Goal: Navigation & Orientation: Find specific page/section

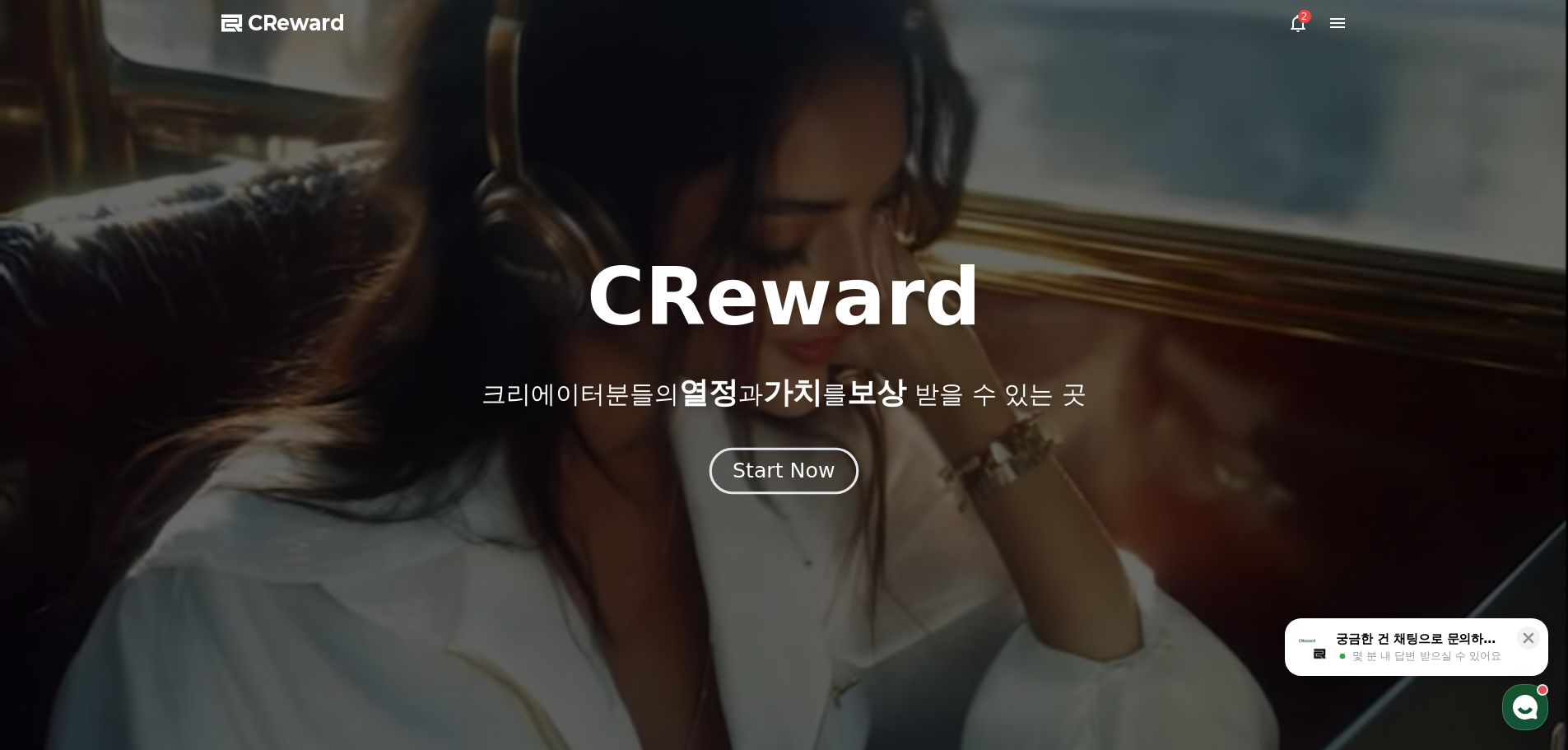
click at [802, 465] on div "Start Now" at bounding box center [784, 471] width 102 height 28
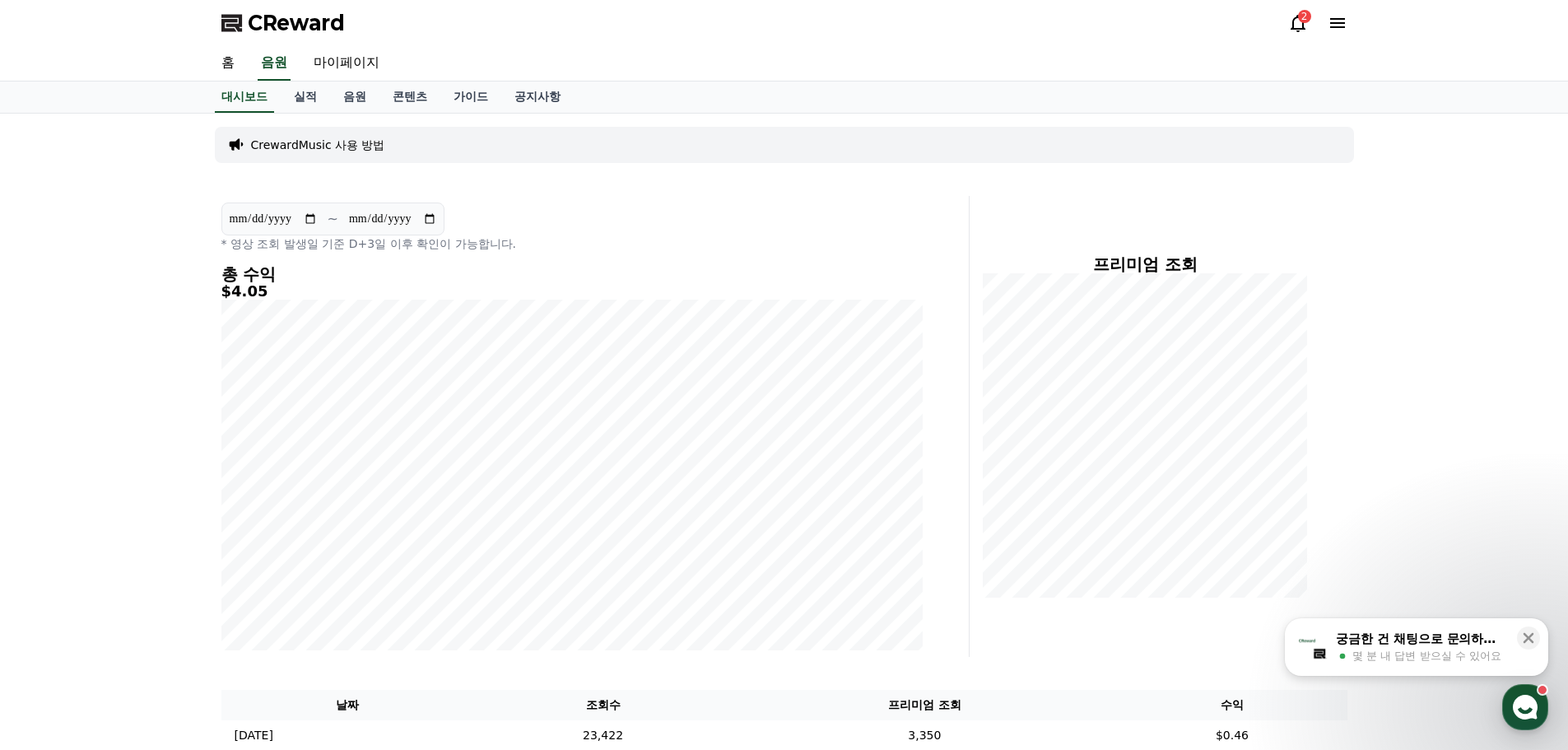
click at [1294, 34] on div "2" at bounding box center [1318, 23] width 59 height 27
click at [1298, 23] on icon at bounding box center [1299, 23] width 20 height 20
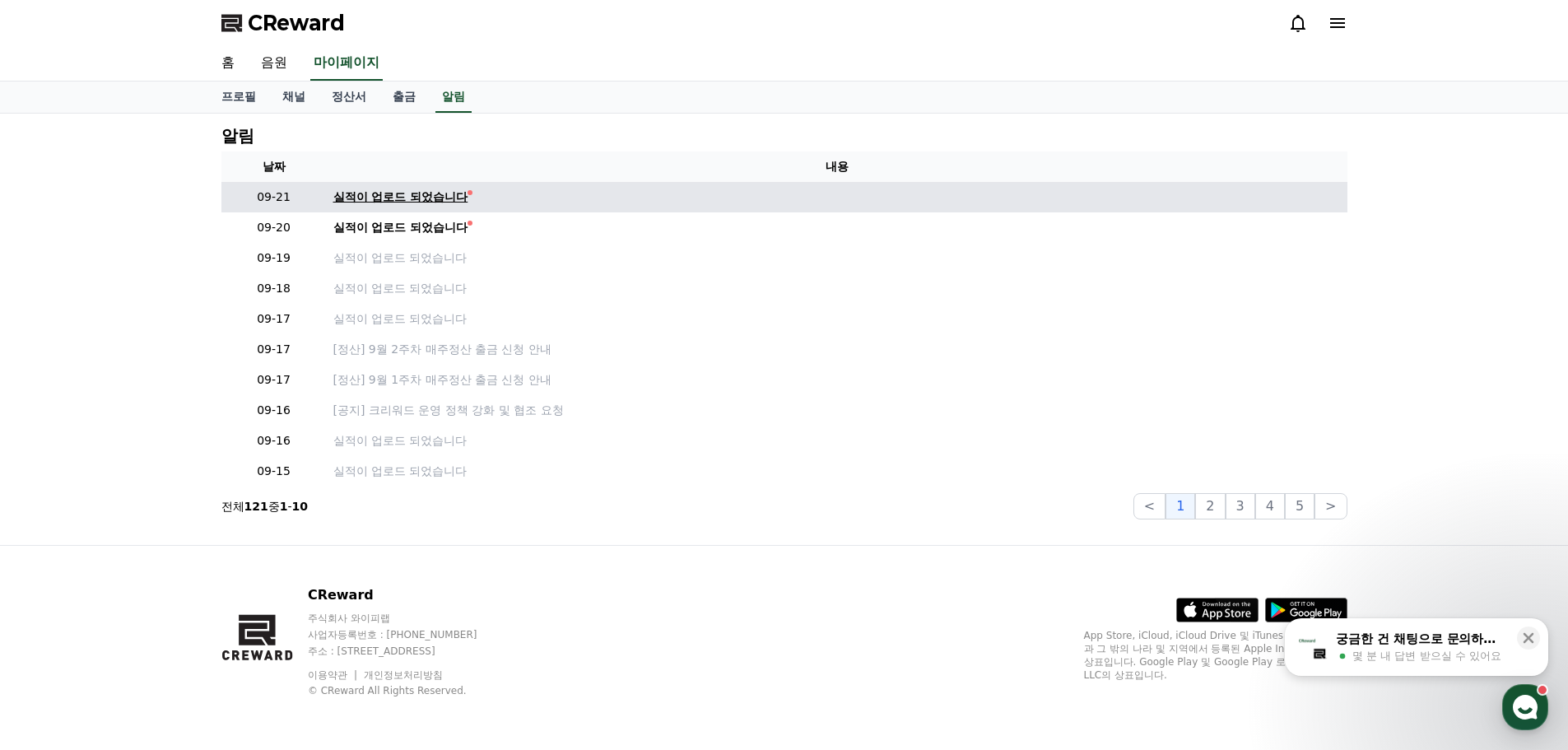
click at [392, 192] on div "실적이 업로드 되었습니다" at bounding box center [401, 197] width 135 height 18
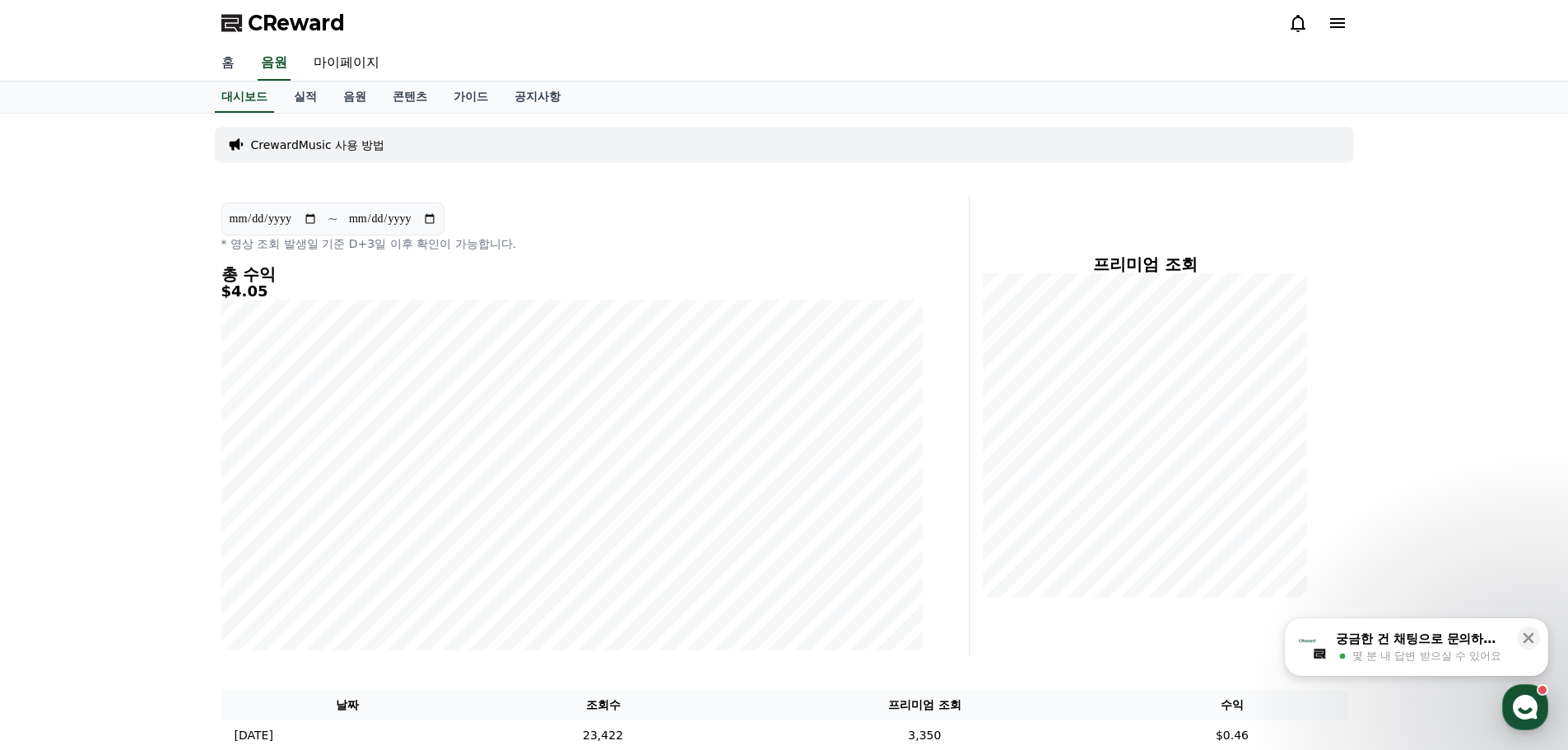
click at [244, 59] on link "홈" at bounding box center [228, 63] width 39 height 35
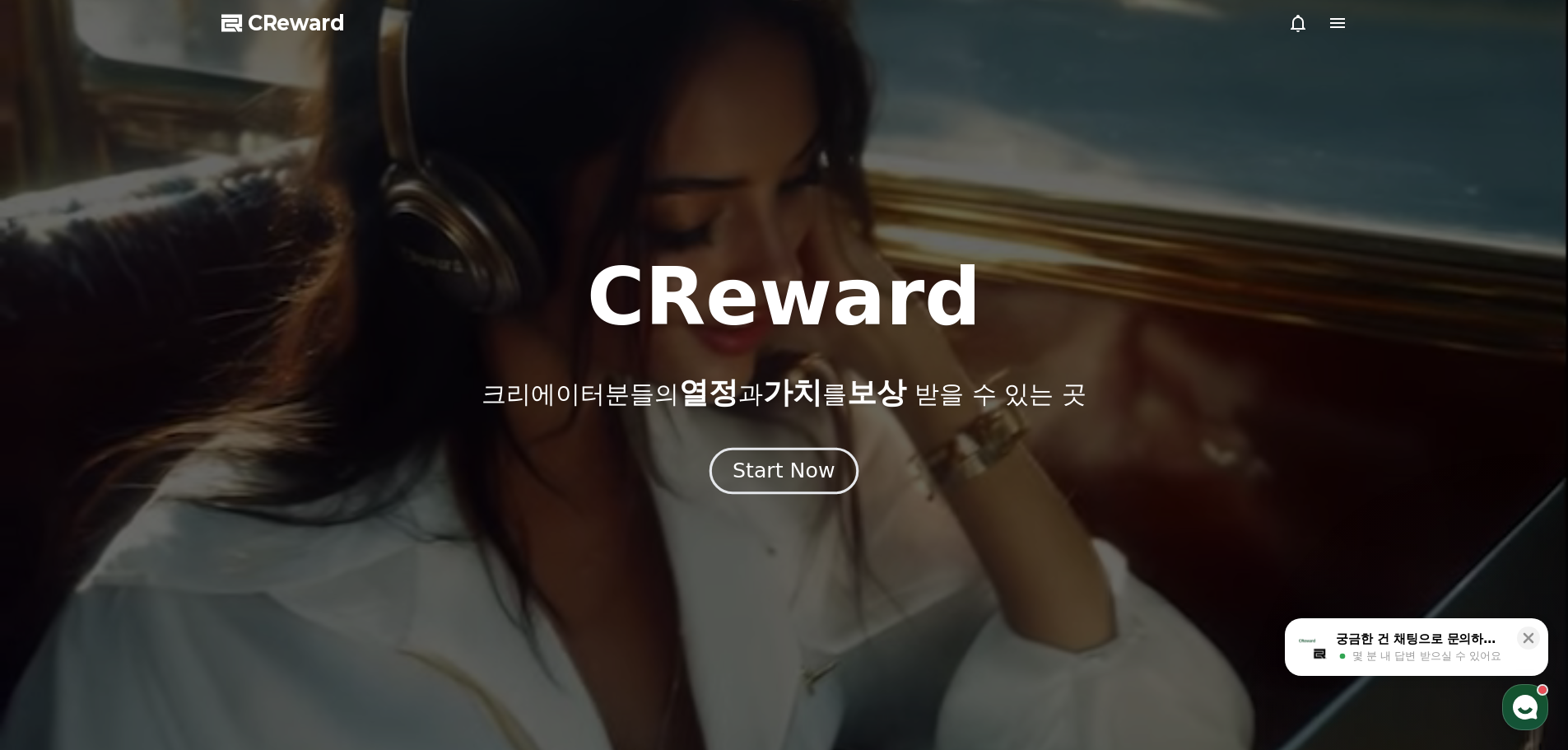
click at [806, 470] on div "Start Now" at bounding box center [784, 471] width 102 height 28
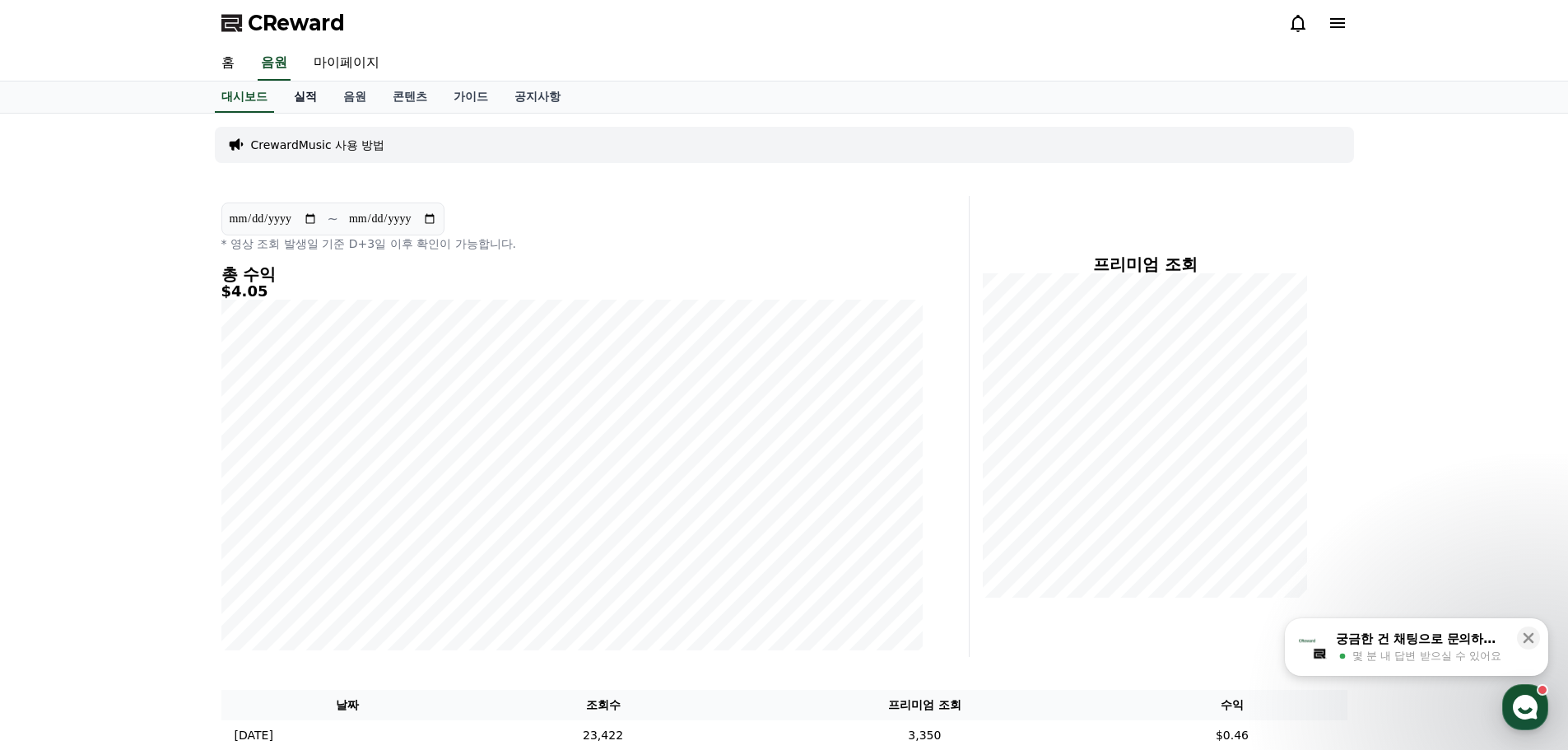
click at [302, 86] on link "실적" at bounding box center [305, 98] width 49 height 32
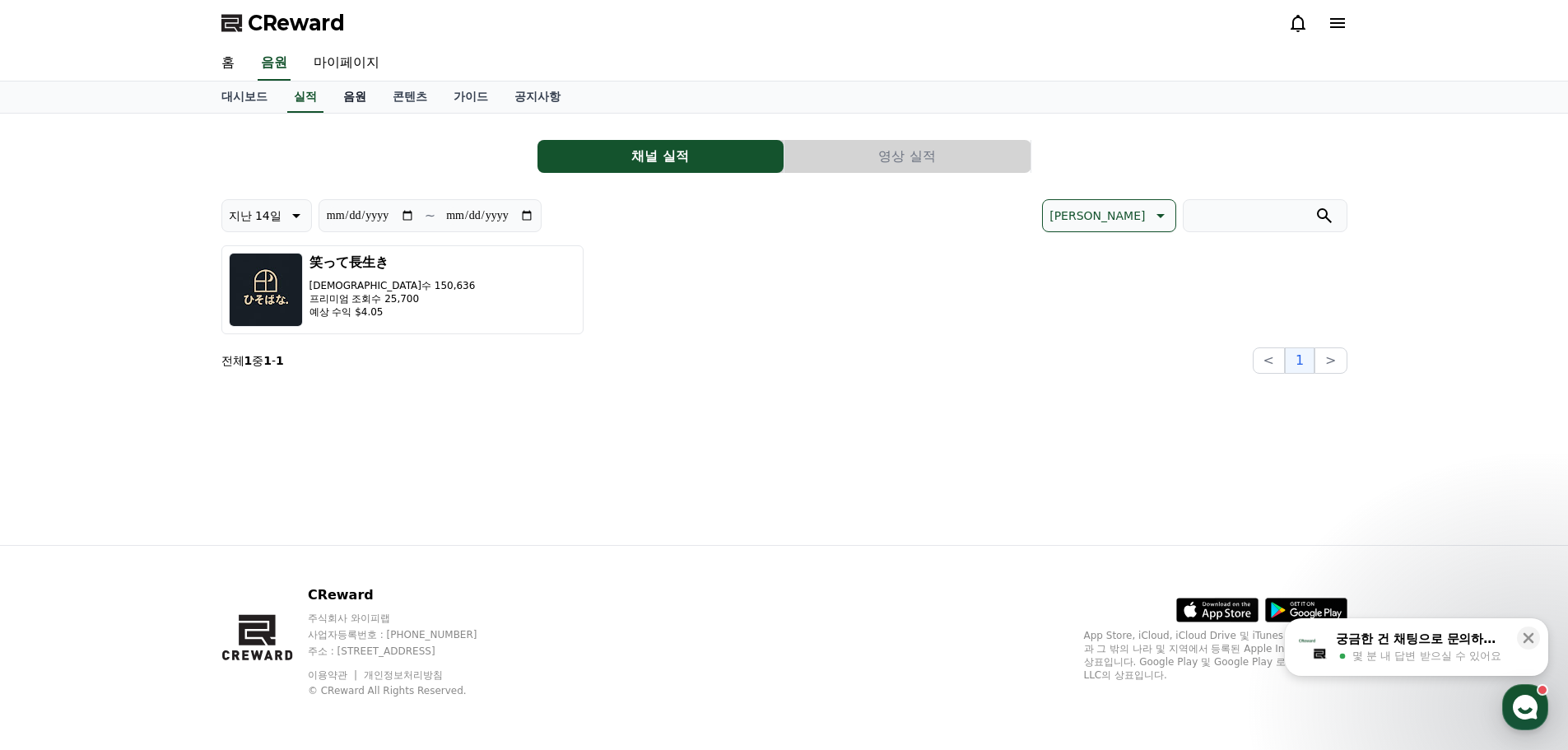
click at [351, 102] on link "음원" at bounding box center [355, 98] width 49 height 32
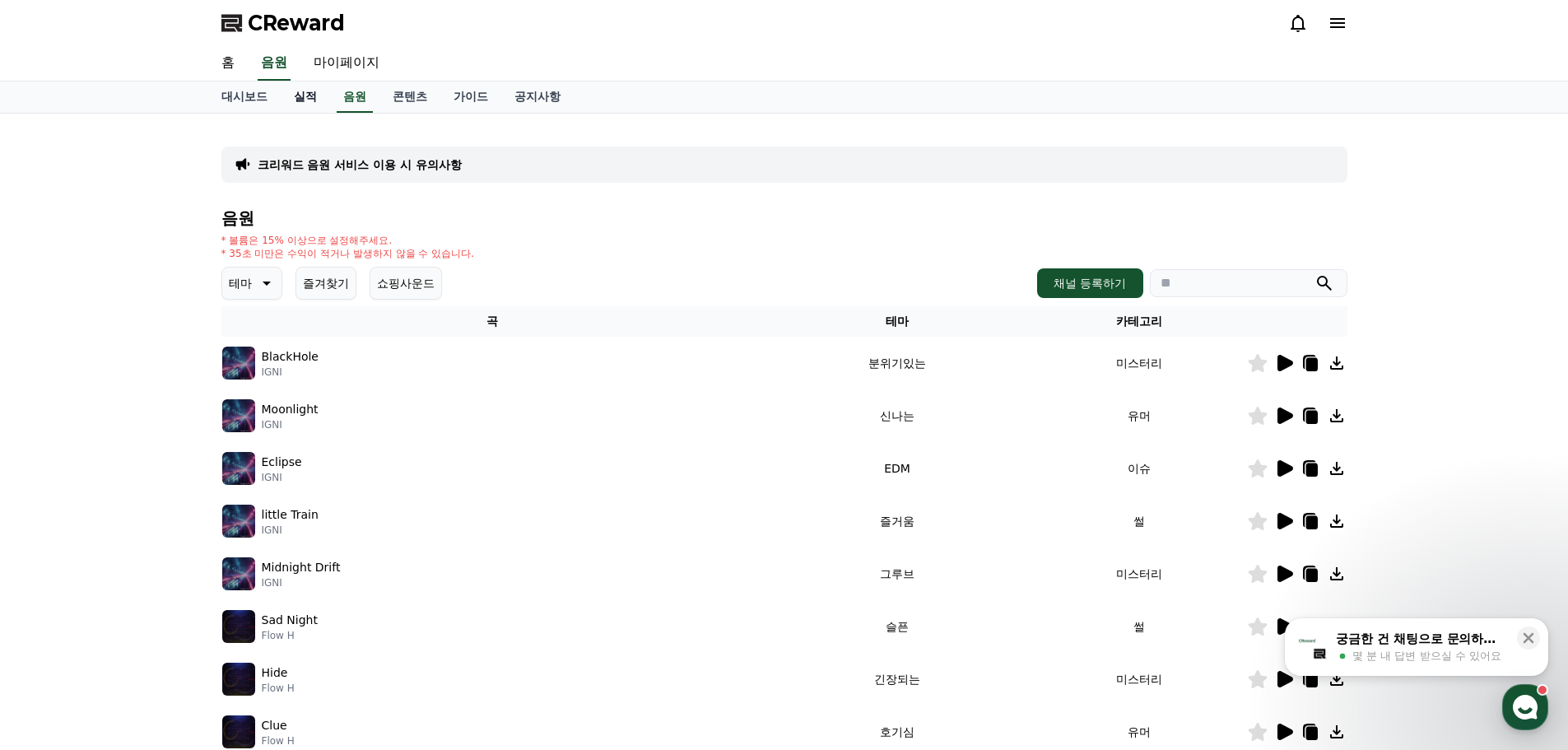
click at [321, 97] on link "실적" at bounding box center [305, 98] width 49 height 32
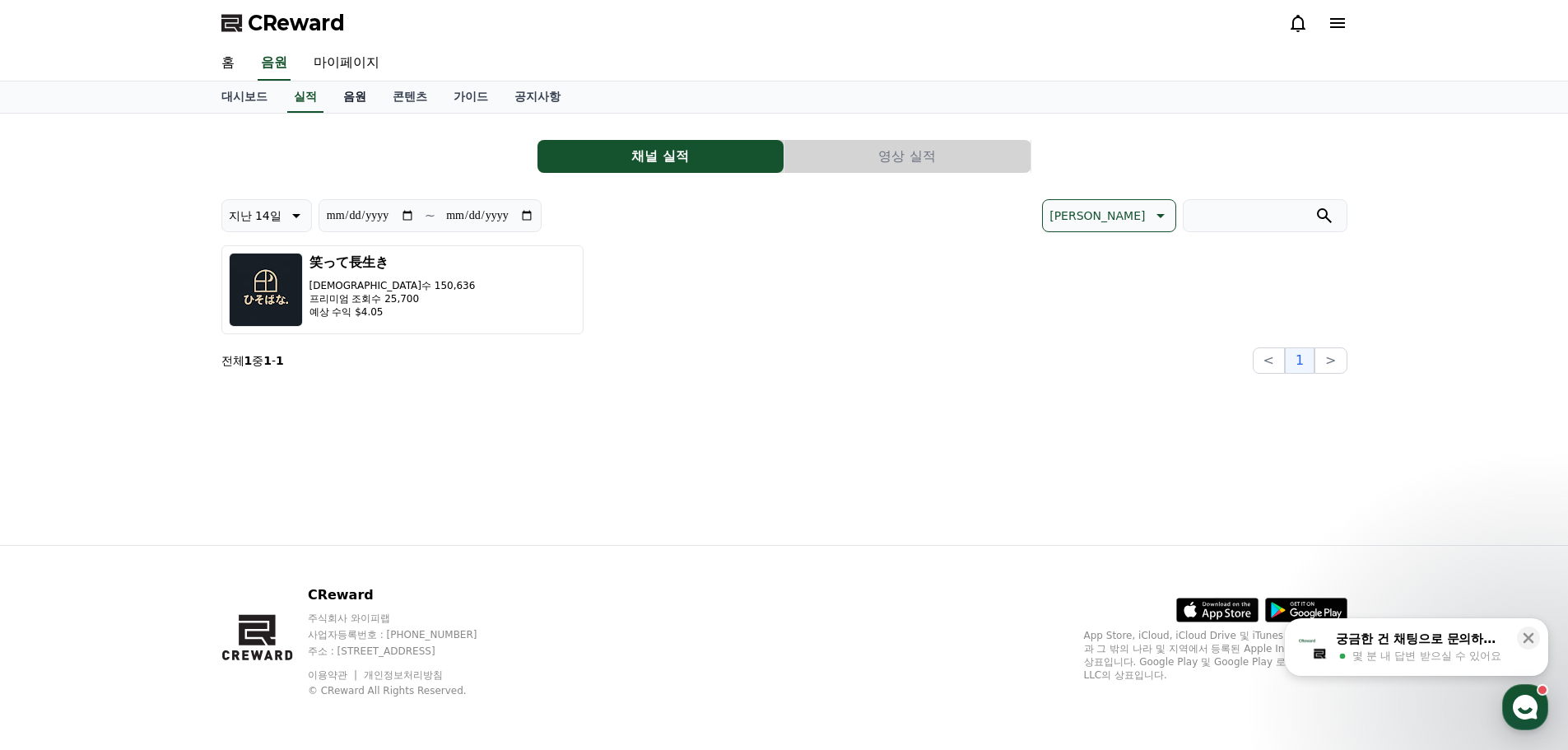
click at [362, 101] on link "음원" at bounding box center [355, 98] width 49 height 32
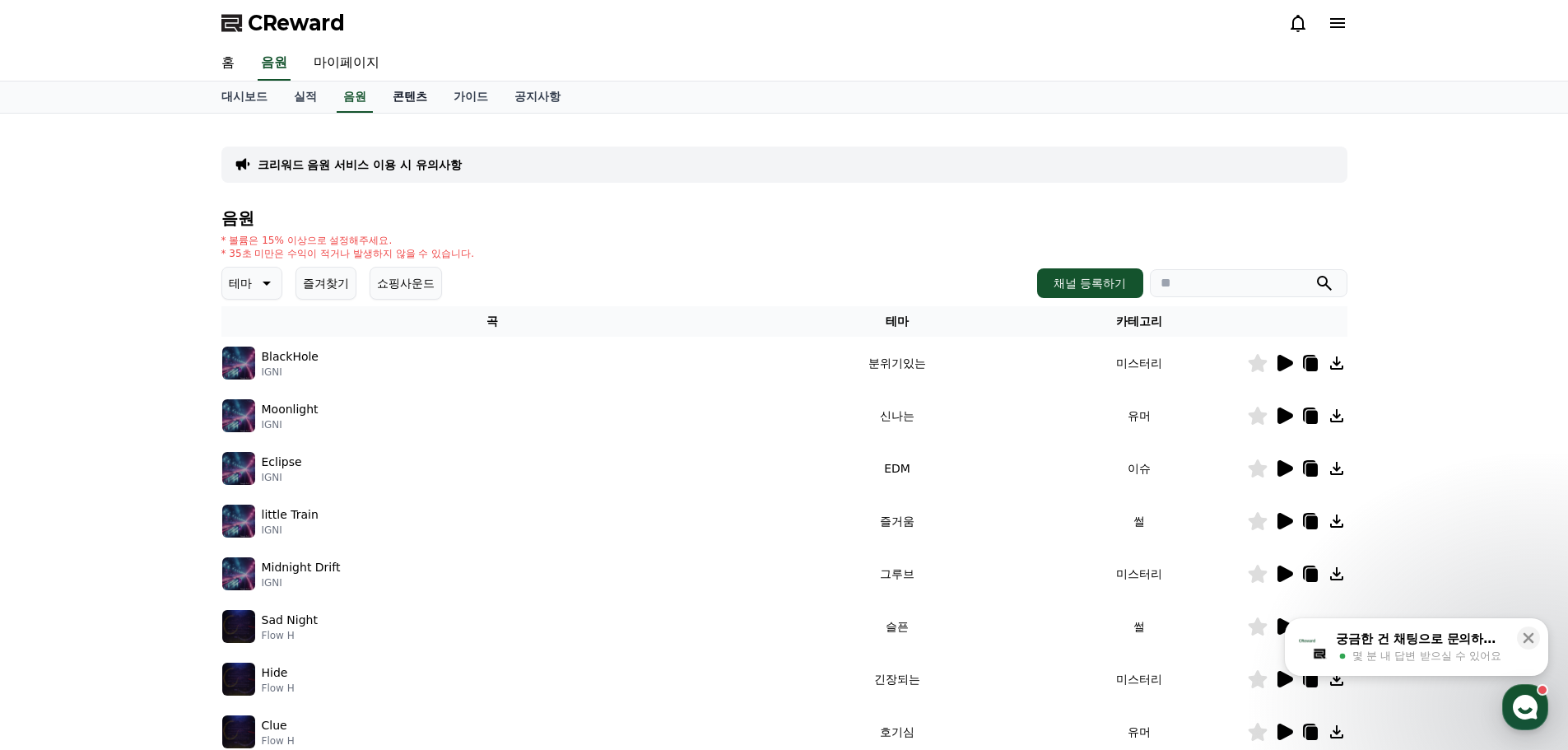
click at [401, 99] on link "콘텐츠" at bounding box center [411, 98] width 61 height 32
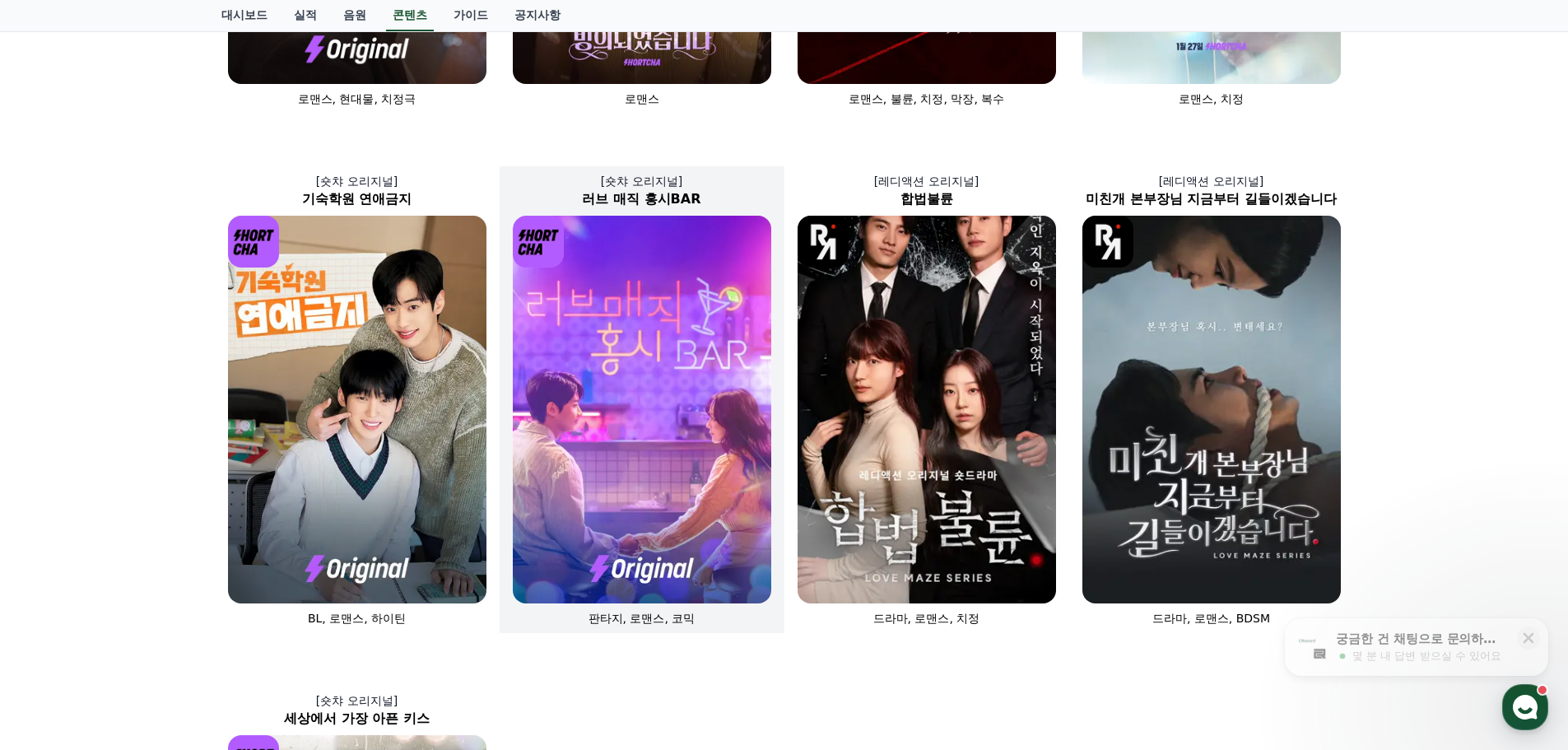
scroll to position [549, 0]
